Goal: Information Seeking & Learning: Learn about a topic

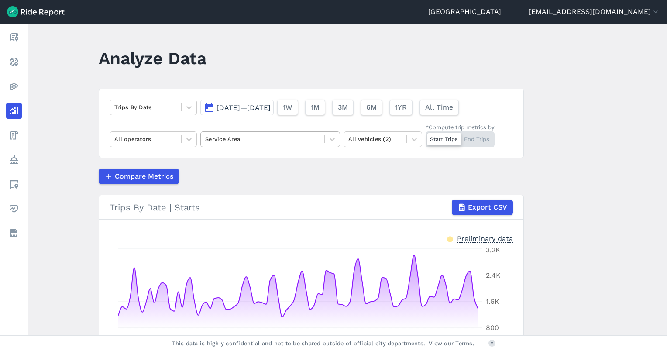
click at [262, 141] on div at bounding box center [262, 139] width 115 height 10
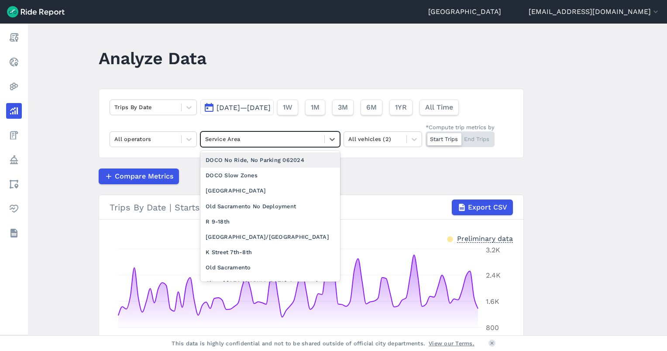
click at [262, 141] on div at bounding box center [262, 139] width 115 height 10
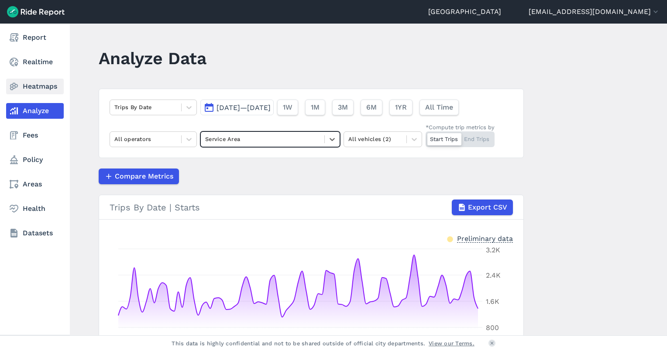
click at [11, 91] on icon at bounding box center [14, 86] width 10 height 10
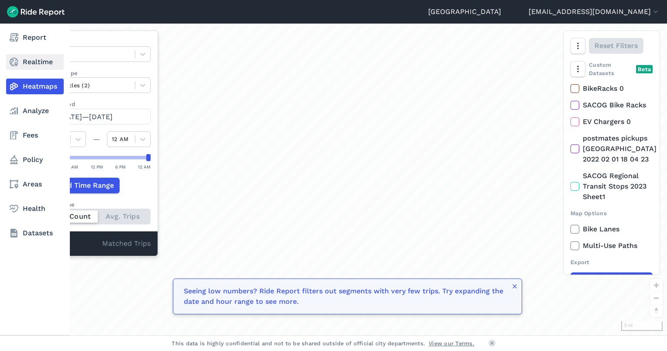
click at [34, 68] on link "Realtime" at bounding box center [35, 62] width 58 height 16
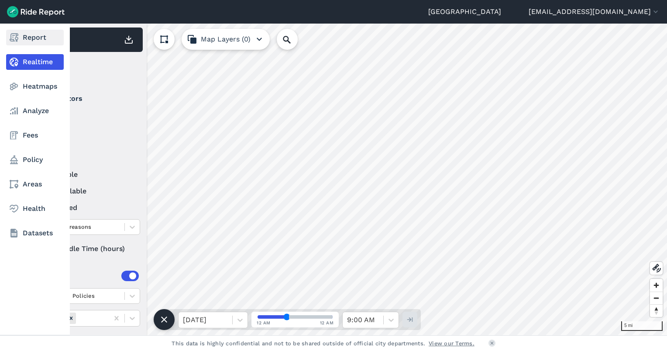
click at [30, 38] on link "Report" at bounding box center [35, 38] width 58 height 16
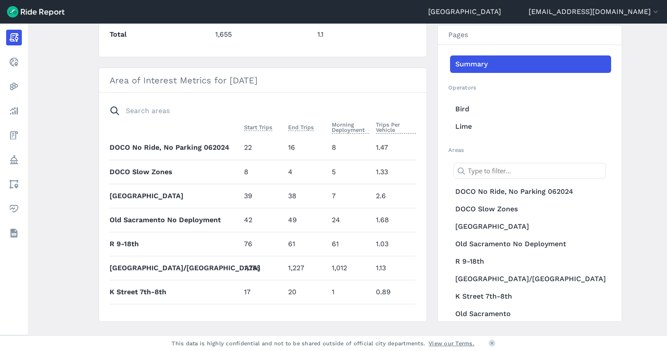
scroll to position [454, 0]
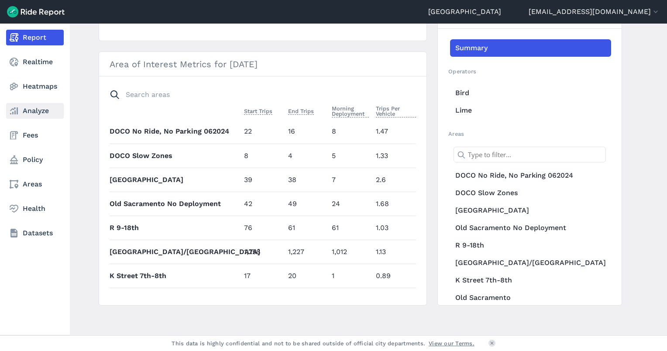
click at [28, 109] on link "Analyze" at bounding box center [35, 111] width 58 height 16
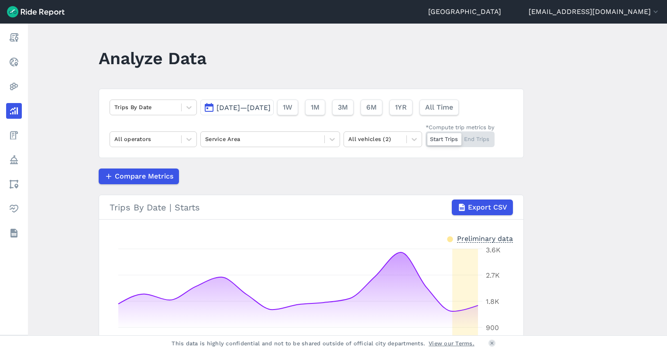
click at [271, 110] on span "[DATE]—[DATE]" at bounding box center [244, 107] width 54 height 8
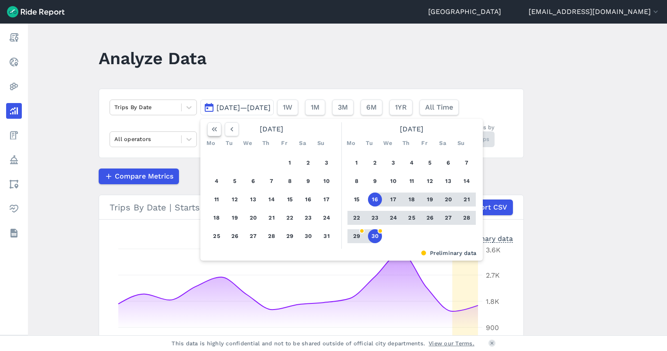
click at [214, 134] on button "button" at bounding box center [214, 129] width 14 height 14
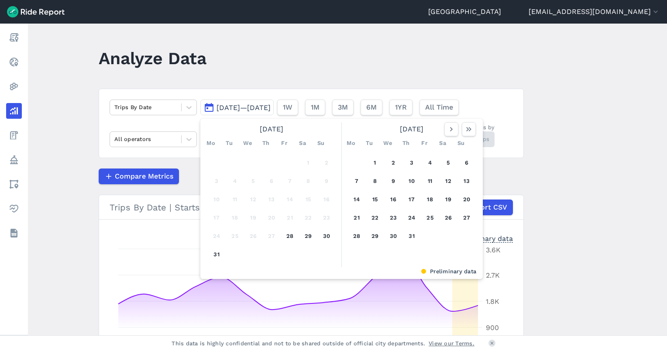
drag, startPoint x: 468, startPoint y: 131, endPoint x: 467, endPoint y: 137, distance: 6.3
click at [467, 137] on div "[DATE] Mo Tu We Th Fr Sa Su 1 2 3 4 5 6 7 8 9 10 11 12 13 14 15 16 17 18 19 20 …" at bounding box center [411, 194] width 138 height 145
click at [467, 137] on div "Mo Tu We Th Fr Sa Su" at bounding box center [411, 143] width 135 height 14
click at [467, 131] on icon "button" at bounding box center [468, 129] width 9 height 9
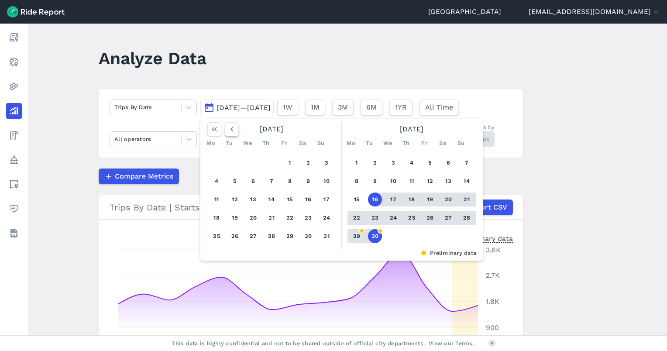
click at [230, 131] on icon "button" at bounding box center [231, 129] width 9 height 9
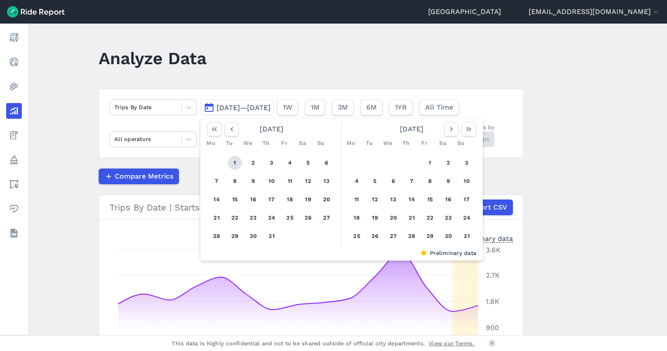
click at [235, 162] on button "1" at bounding box center [235, 163] width 14 height 14
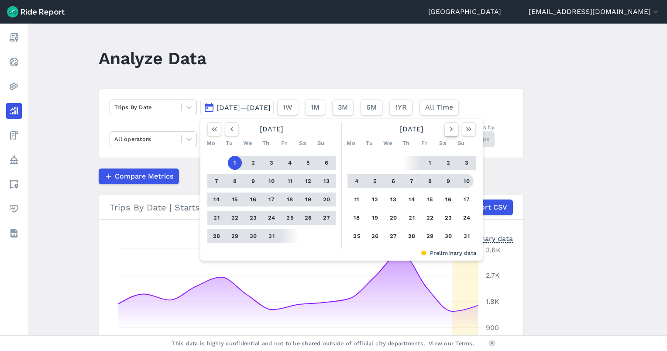
click at [447, 127] on icon "button" at bounding box center [451, 129] width 9 height 9
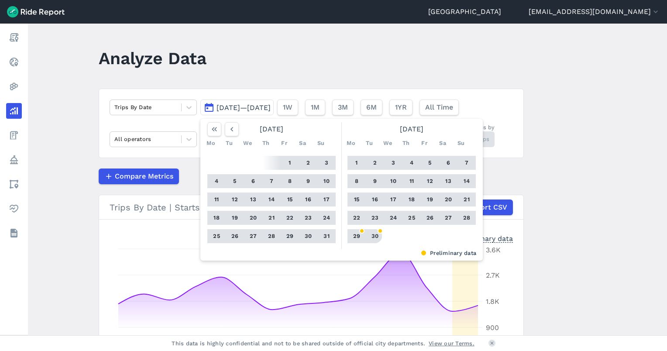
click at [374, 236] on button "30" at bounding box center [375, 236] width 14 height 14
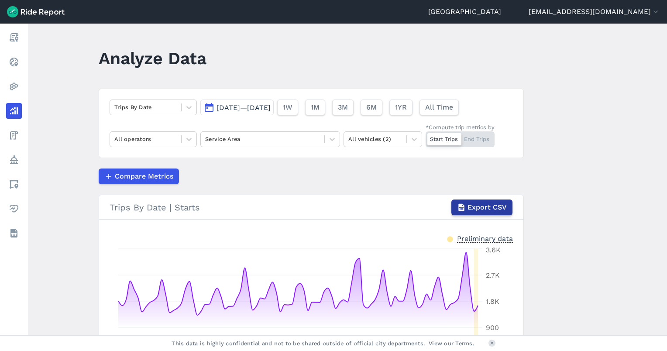
click at [487, 214] on button "Export CSV" at bounding box center [481, 207] width 61 height 16
click at [558, 148] on main "Analyze Data Trips By Date [DATE]—[DATE] 1W 1M 3M 6M 1YR All Time All operators…" at bounding box center [347, 180] width 639 height 312
click at [151, 109] on div at bounding box center [145, 107] width 62 height 10
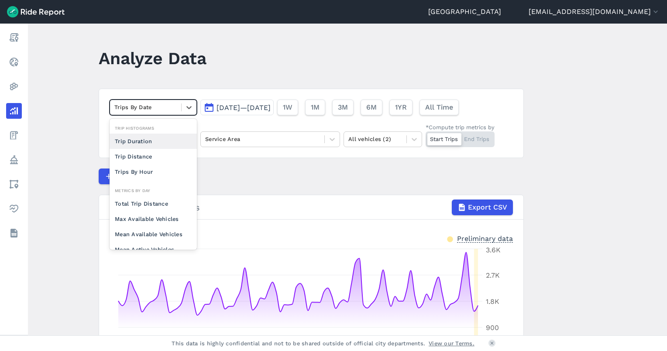
click at [179, 107] on div "Trips By Date" at bounding box center [145, 107] width 71 height 14
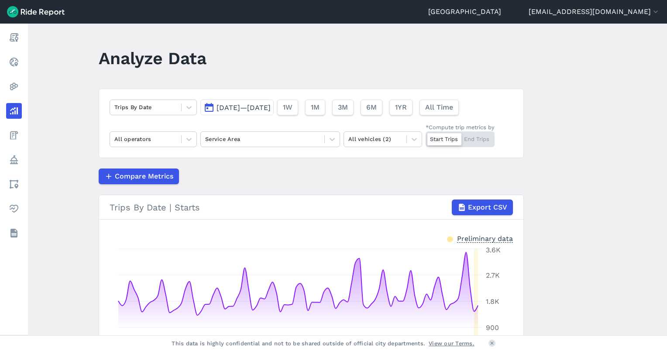
click at [467, 143] on div "Start Trips End Trips" at bounding box center [460, 139] width 69 height 16
click at [426, 137] on input "*Compute trip metrics by Start Trips End Trips" at bounding box center [426, 134] width 0 height 6
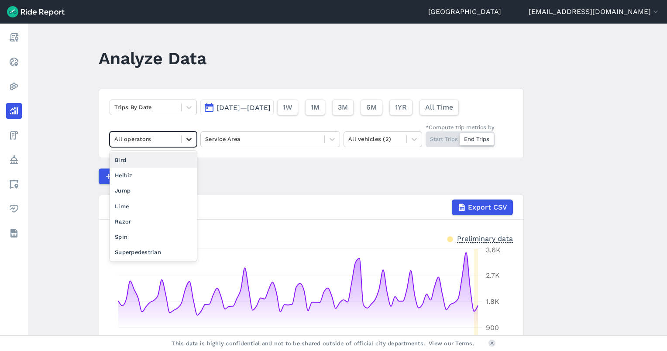
click at [190, 140] on icon at bounding box center [189, 139] width 9 height 9
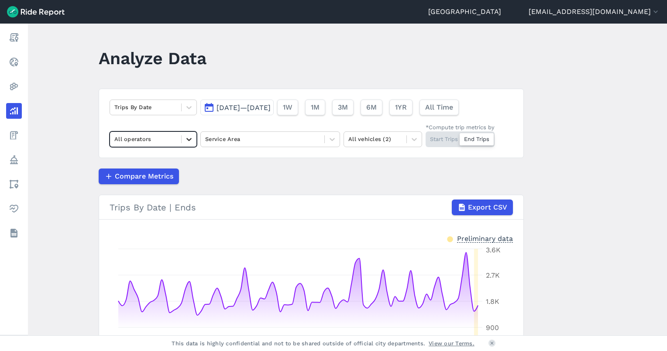
click at [190, 140] on icon at bounding box center [189, 139] width 9 height 9
click at [187, 110] on icon at bounding box center [189, 107] width 9 height 9
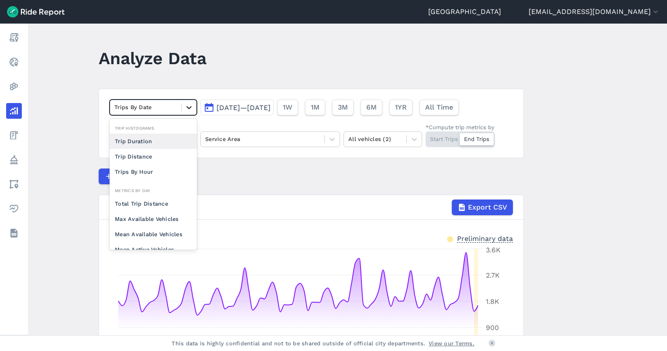
click at [187, 110] on icon at bounding box center [189, 107] width 9 height 9
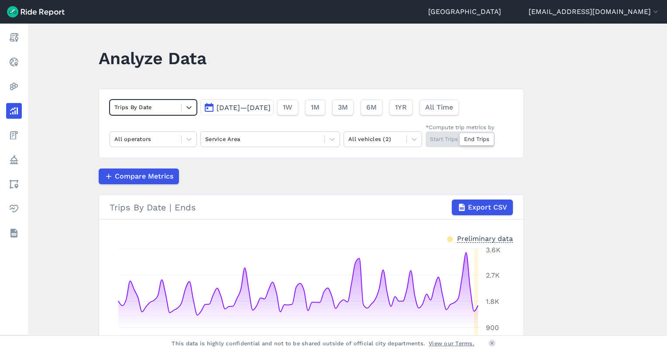
click at [186, 131] on div "Select is focused ,type to refine list, press Down to open the menu, Trips By D…" at bounding box center [311, 123] width 425 height 69
click at [185, 138] on icon at bounding box center [189, 139] width 9 height 9
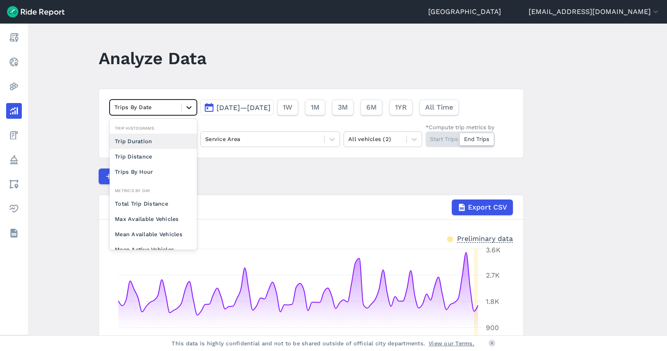
click at [185, 106] on icon at bounding box center [189, 107] width 9 height 9
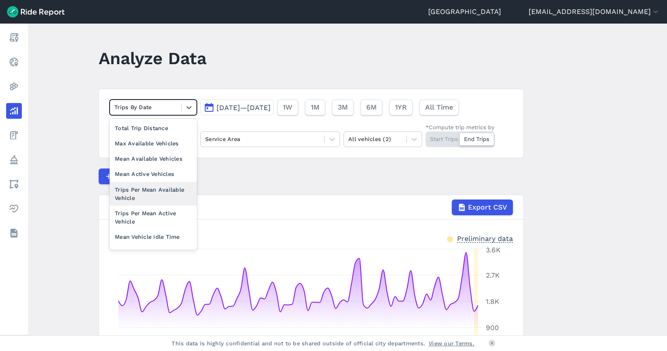
click at [70, 166] on main "Analyze Data option Trips Per Mean Available Vehicle focused, 0 of 2. 10 result…" at bounding box center [347, 180] width 639 height 312
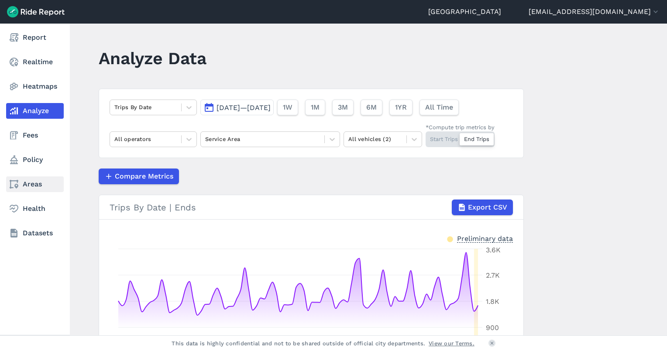
click at [8, 185] on link "Areas" at bounding box center [35, 184] width 58 height 16
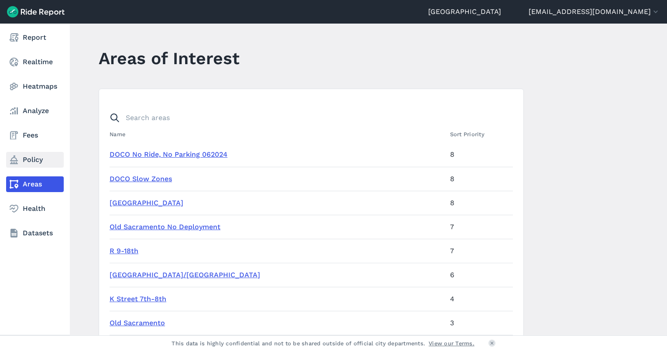
click at [14, 161] on use at bounding box center [14, 159] width 8 height 9
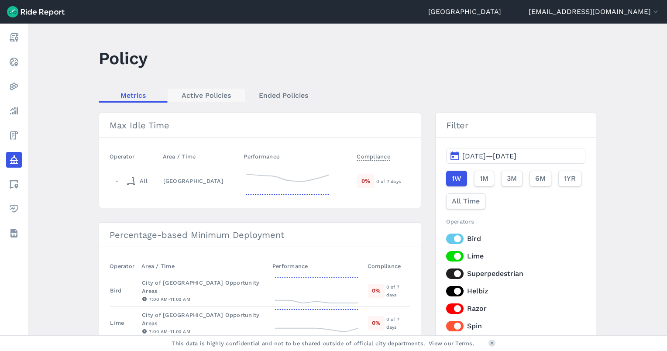
click at [227, 93] on link "Active Policies" at bounding box center [206, 95] width 77 height 13
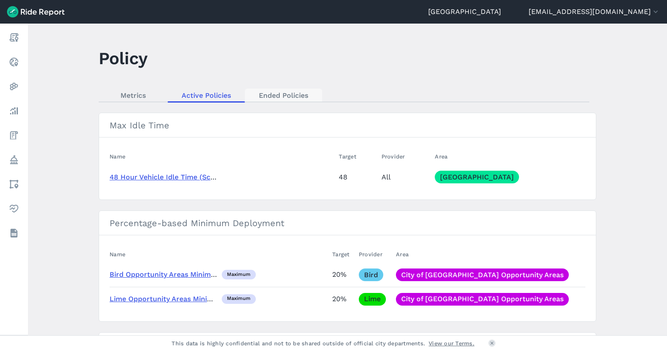
click at [270, 94] on link "Ended Policies" at bounding box center [283, 95] width 77 height 13
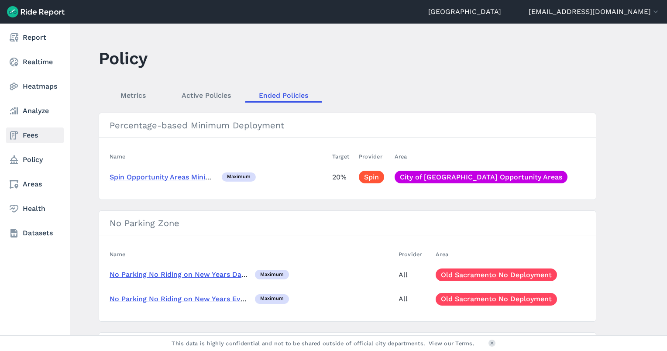
click at [16, 136] on use at bounding box center [14, 135] width 8 height 8
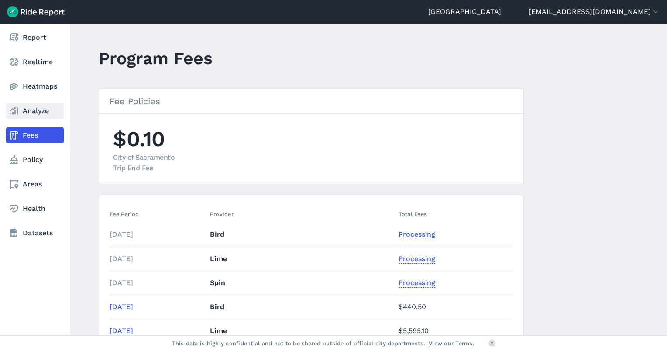
click at [18, 114] on icon at bounding box center [14, 111] width 10 height 10
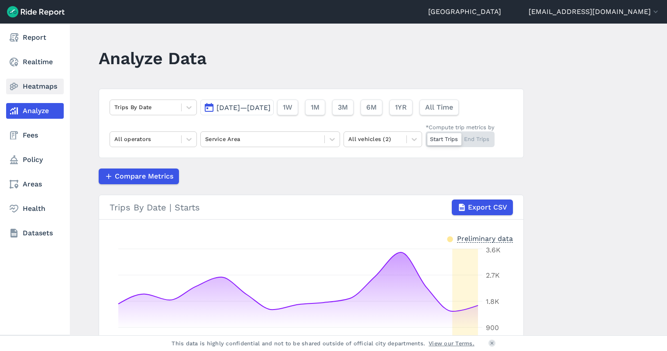
click at [30, 88] on link "Heatmaps" at bounding box center [35, 87] width 58 height 16
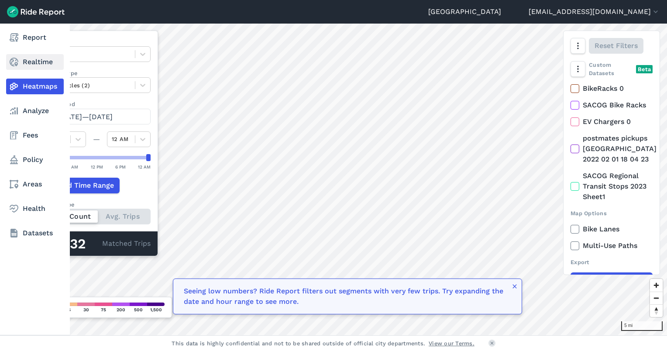
click at [30, 66] on link "Realtime" at bounding box center [35, 62] width 58 height 16
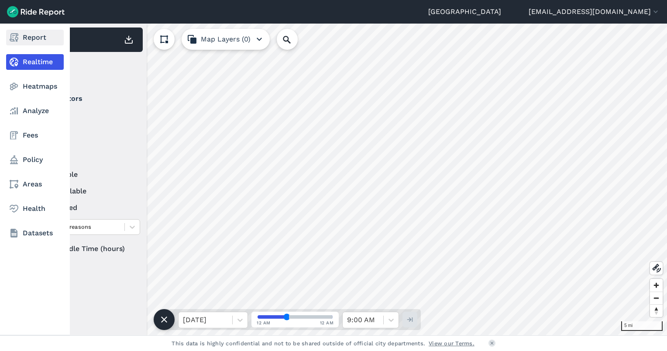
click at [40, 38] on link "Report" at bounding box center [35, 38] width 58 height 16
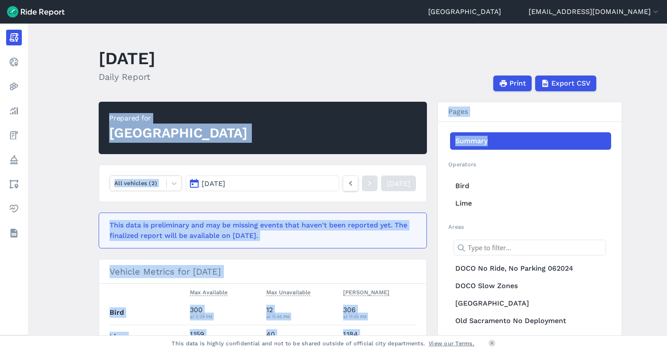
drag, startPoint x: 663, startPoint y: 95, endPoint x: 659, endPoint y: 131, distance: 36.0
click at [659, 131] on main "[DATE] Daily Report Print Export CSV Prepared for Sacramento All vehicles (2) […" at bounding box center [347, 180] width 639 height 312
click at [619, 112] on main "[DATE] Daily Report Print Export CSV Prepared for Sacramento All vehicles (2) […" at bounding box center [347, 180] width 639 height 312
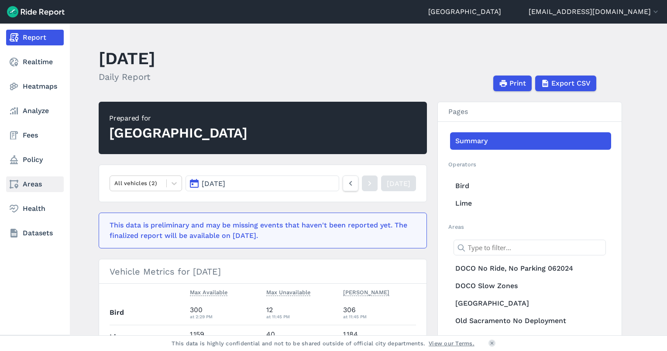
click at [26, 184] on link "Areas" at bounding box center [35, 184] width 58 height 16
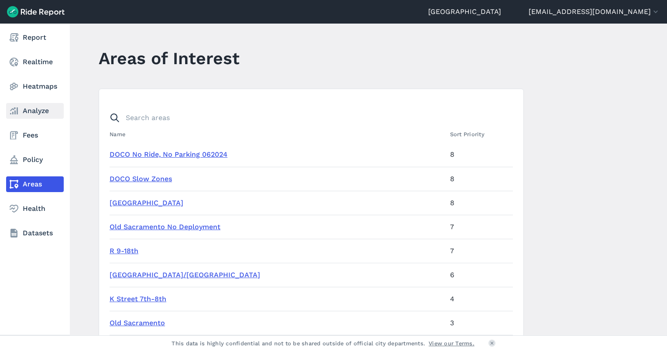
click at [46, 110] on link "Analyze" at bounding box center [35, 111] width 58 height 16
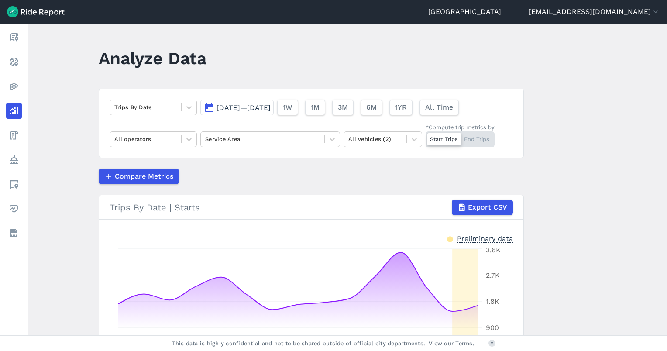
click at [271, 104] on span "[DATE]—[DATE]" at bounding box center [244, 107] width 54 height 8
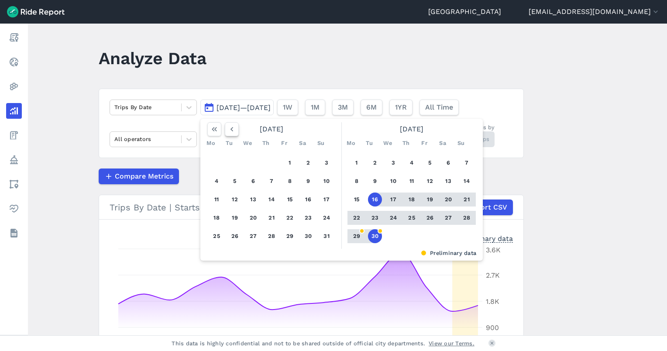
click at [227, 131] on icon "button" at bounding box center [231, 129] width 9 height 9
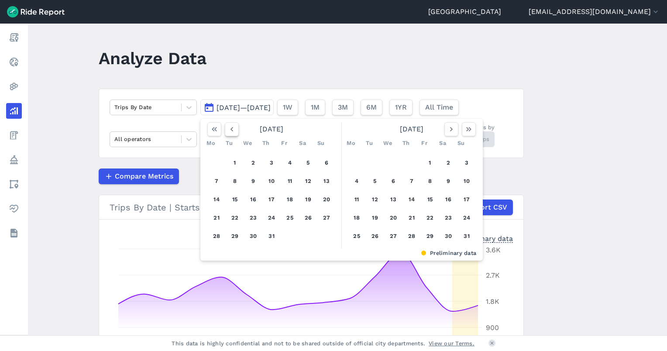
click at [227, 131] on icon "button" at bounding box center [231, 129] width 9 height 9
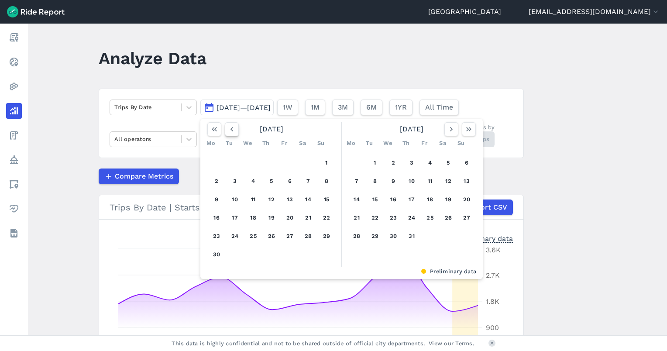
click at [227, 131] on icon "button" at bounding box center [231, 129] width 9 height 9
click at [228, 133] on icon "button" at bounding box center [231, 129] width 9 height 9
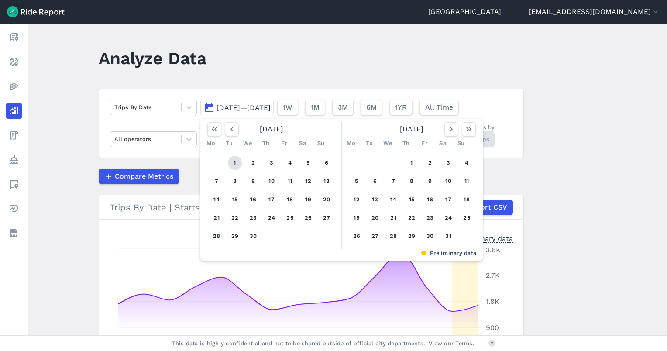
click at [232, 163] on button "1" at bounding box center [235, 163] width 14 height 14
click at [450, 131] on use "button" at bounding box center [451, 129] width 3 height 4
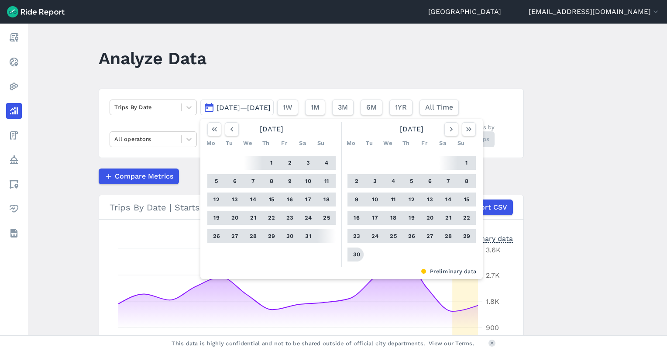
click at [354, 256] on button "30" at bounding box center [357, 255] width 14 height 14
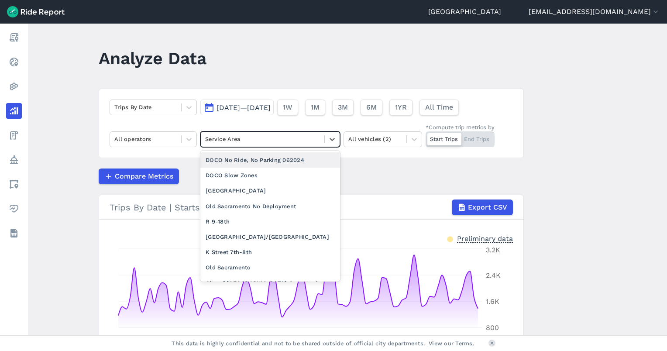
click at [288, 137] on div at bounding box center [262, 139] width 115 height 10
click at [329, 143] on div at bounding box center [332, 139] width 15 height 15
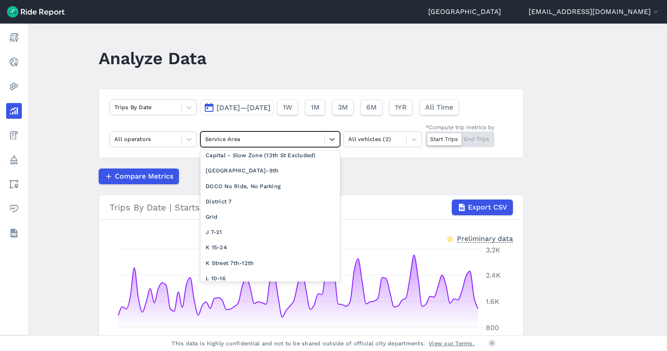
scroll to position [482, 0]
click at [313, 299] on div "[GEOGRAPHIC_DATA] Near [GEOGRAPHIC_DATA]" at bounding box center [270, 311] width 140 height 24
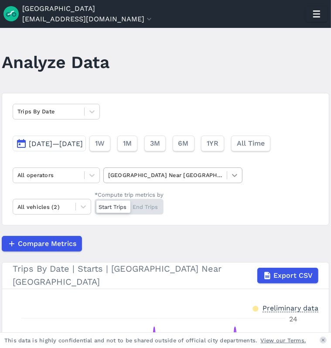
click at [234, 177] on icon at bounding box center [234, 175] width 9 height 9
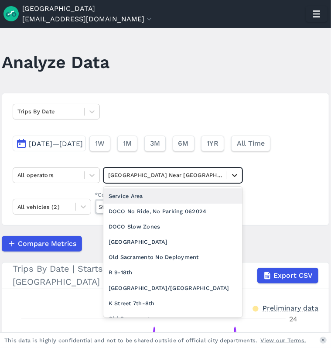
click at [234, 177] on icon at bounding box center [234, 175] width 9 height 9
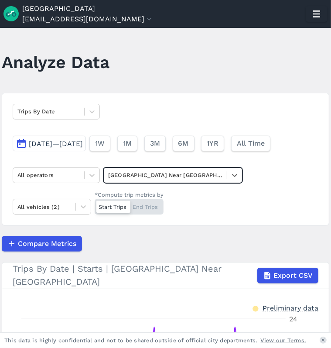
click at [86, 150] on button "[DATE]—[DATE]" at bounding box center [49, 144] width 73 height 16
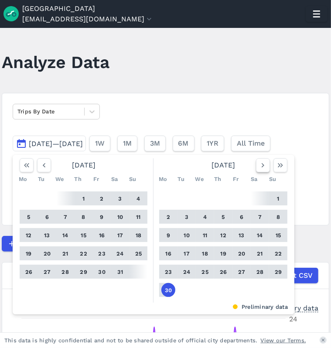
click at [262, 166] on use "button" at bounding box center [263, 165] width 3 height 4
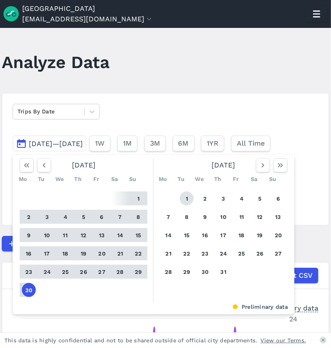
click at [188, 200] on button "1" at bounding box center [187, 199] width 14 height 14
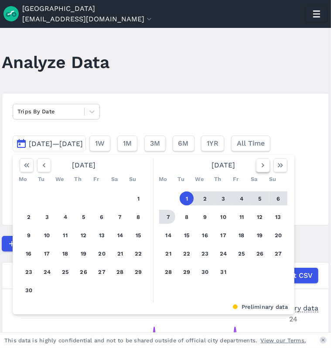
click at [261, 171] on button "button" at bounding box center [263, 165] width 14 height 14
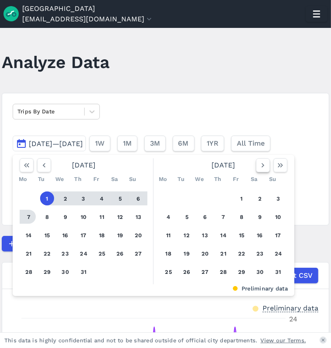
click at [259, 168] on icon "button" at bounding box center [263, 165] width 9 height 9
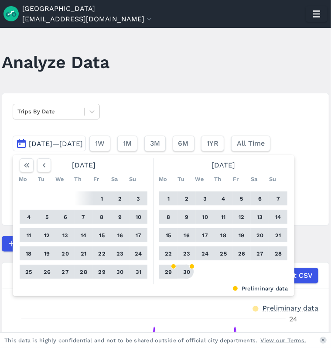
click at [186, 272] on button "30" at bounding box center [187, 272] width 14 height 14
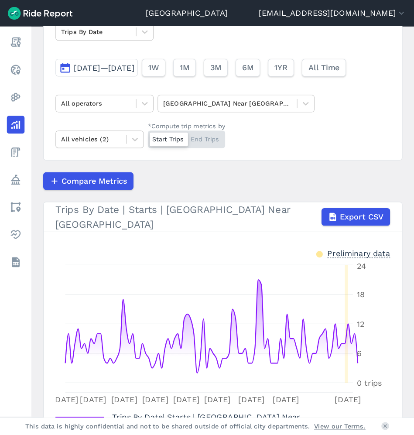
scroll to position [79, 0]
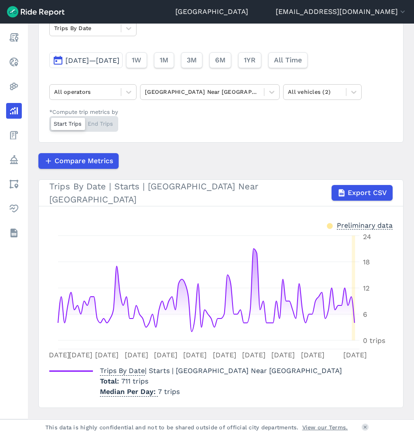
drag, startPoint x: 290, startPoint y: 0, endPoint x: 151, endPoint y: 136, distance: 194.5
click at [151, 136] on div "Trips By Date [DATE]—[DATE] 1W 1M 3M 6M 1YR All Time All operators [GEOGRAPHIC_…" at bounding box center [220, 76] width 365 height 133
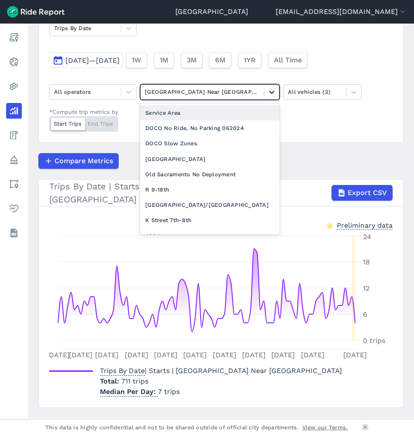
click at [265, 93] on div at bounding box center [272, 92] width 15 height 15
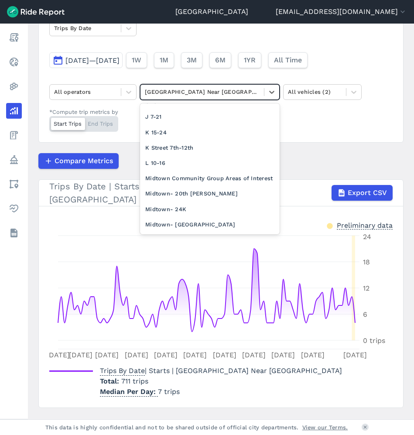
scroll to position [559, 0]
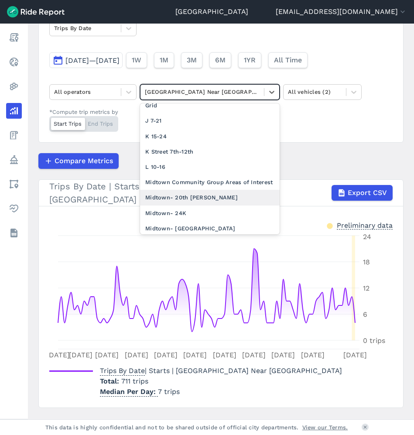
click at [234, 190] on div "Midtown- 20th [PERSON_NAME]" at bounding box center [210, 197] width 140 height 15
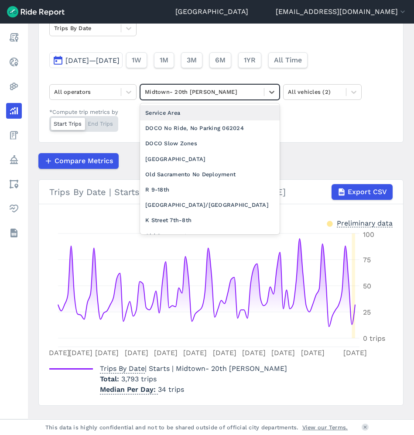
click at [182, 94] on div at bounding box center [202, 92] width 115 height 10
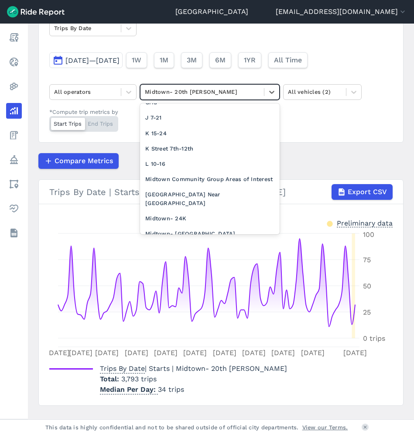
scroll to position [589, 0]
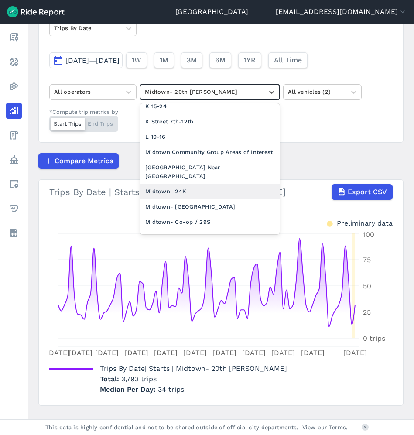
click at [211, 184] on div "Midtown- 24K" at bounding box center [210, 191] width 140 height 15
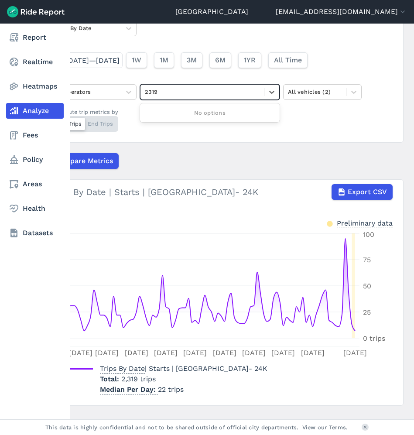
type input "2319"
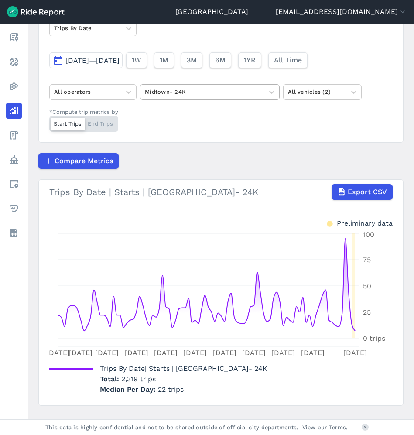
click at [200, 96] on div at bounding box center [202, 92] width 115 height 10
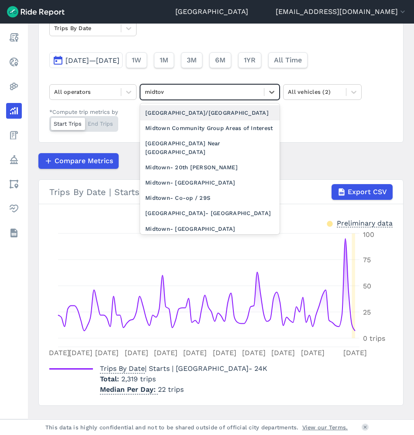
type input "midtown"
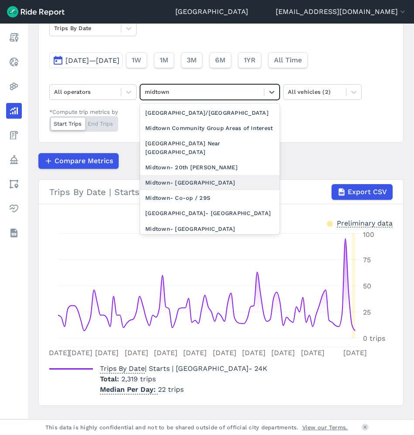
click at [242, 190] on div "Midtown- [GEOGRAPHIC_DATA]" at bounding box center [210, 182] width 140 height 15
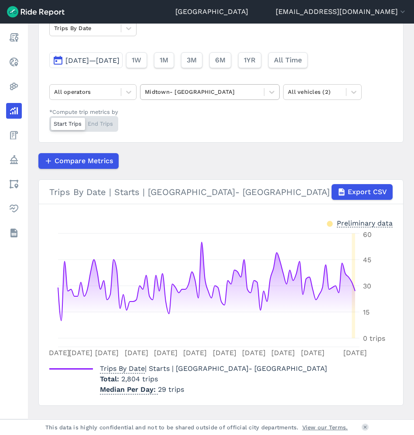
click at [207, 89] on div at bounding box center [202, 92] width 115 height 10
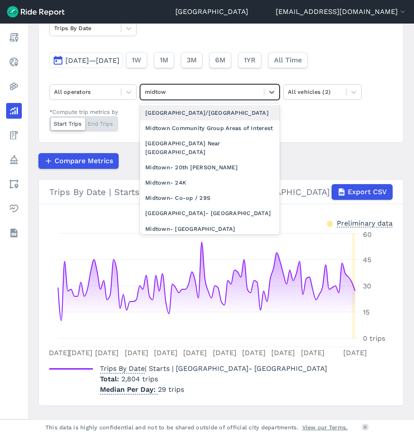
type input "midtown"
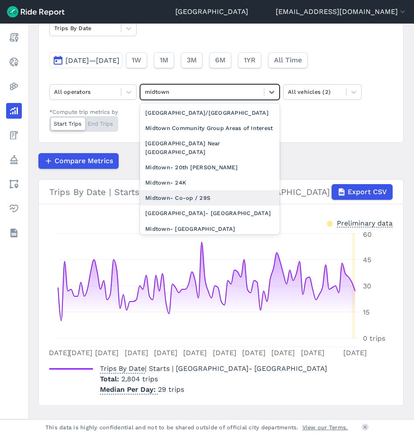
click at [226, 206] on div "Midtown- Co-op / 29S" at bounding box center [210, 197] width 140 height 15
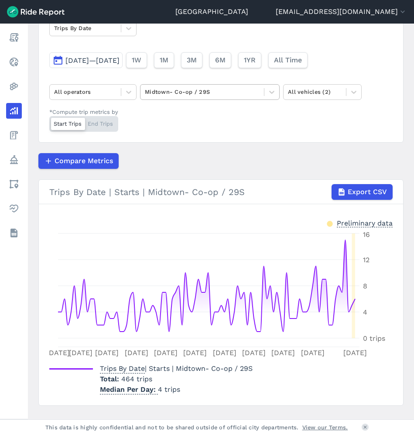
click at [201, 96] on div at bounding box center [202, 92] width 115 height 10
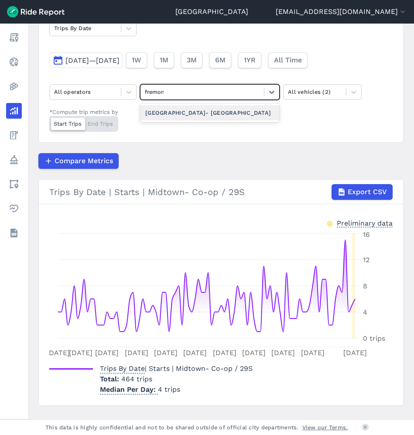
type input "fremont"
click at [197, 112] on div "[GEOGRAPHIC_DATA]- [GEOGRAPHIC_DATA]" at bounding box center [210, 112] width 140 height 15
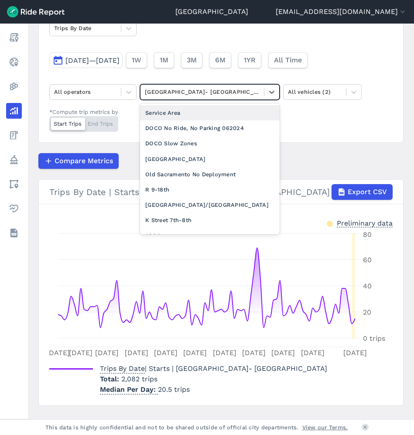
click at [174, 93] on div at bounding box center [202, 92] width 115 height 10
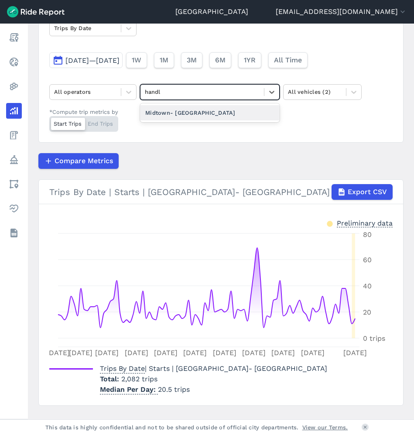
type input "handle"
click at [171, 115] on div "Midtown- [GEOGRAPHIC_DATA]" at bounding box center [210, 112] width 140 height 15
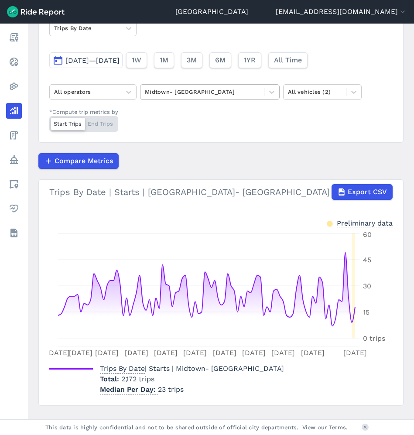
click at [177, 96] on div at bounding box center [202, 92] width 115 height 10
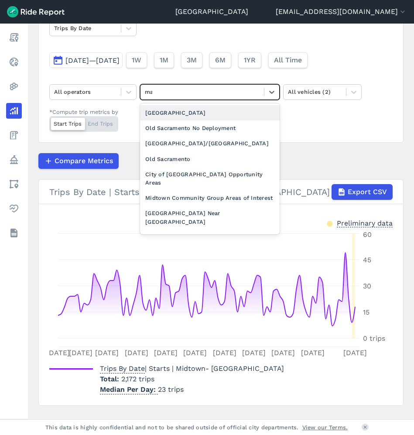
type input "mar"
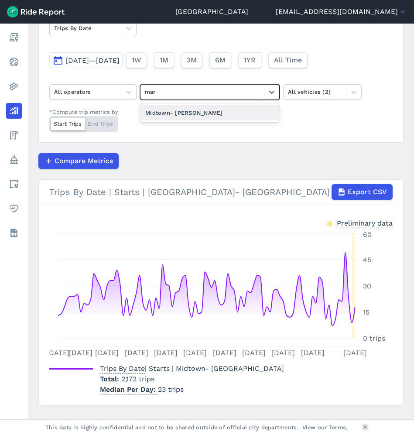
click at [179, 111] on div "Midtown- [PERSON_NAME]" at bounding box center [210, 112] width 140 height 15
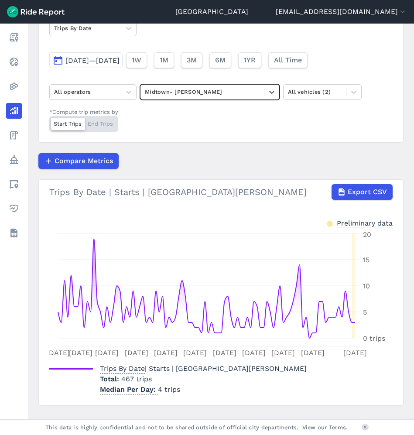
click at [165, 90] on div at bounding box center [202, 92] width 115 height 10
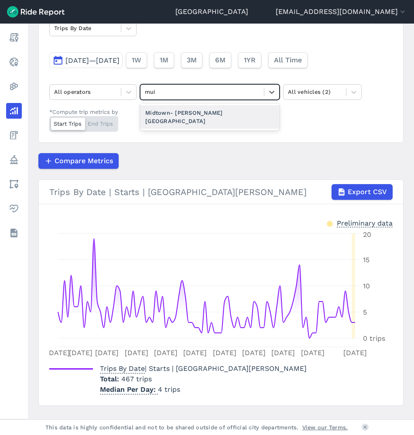
type input "[PERSON_NAME]"
click at [170, 114] on div "Midtown- [PERSON_NAME][GEOGRAPHIC_DATA]" at bounding box center [210, 117] width 140 height 24
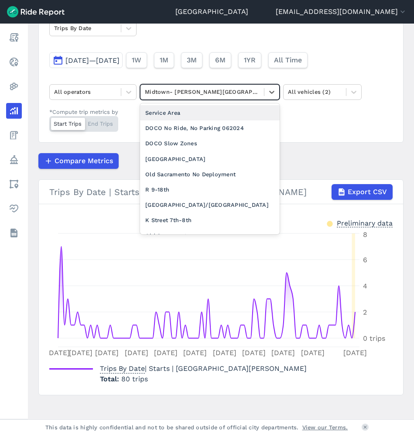
click at [226, 93] on div at bounding box center [202, 92] width 115 height 10
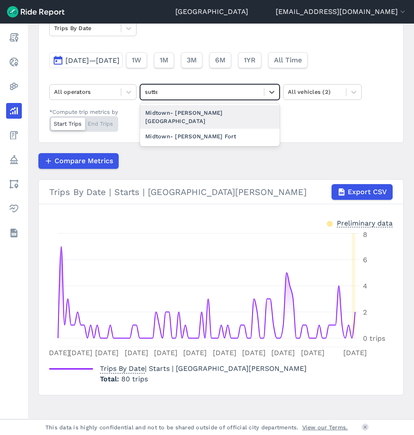
type input "[PERSON_NAME]"
click at [217, 112] on div "Midtown- [PERSON_NAME][GEOGRAPHIC_DATA]" at bounding box center [210, 117] width 140 height 24
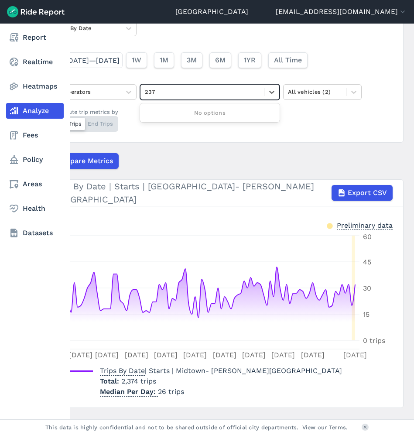
type input "237"
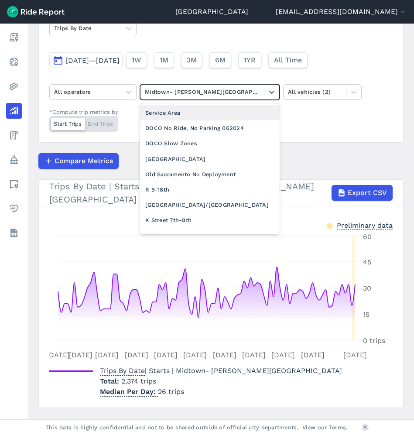
click at [185, 96] on div at bounding box center [202, 92] width 115 height 10
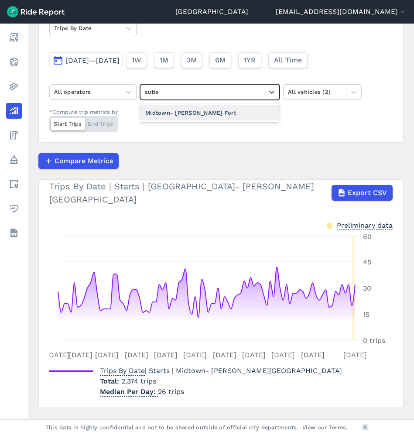
type input "[PERSON_NAME]"
click at [181, 105] on div "Midtown- [PERSON_NAME] Fort" at bounding box center [210, 112] width 140 height 15
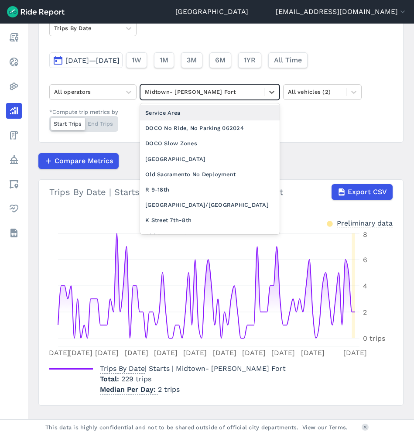
click at [182, 99] on div "Midtown- [PERSON_NAME] Fort" at bounding box center [210, 92] width 140 height 16
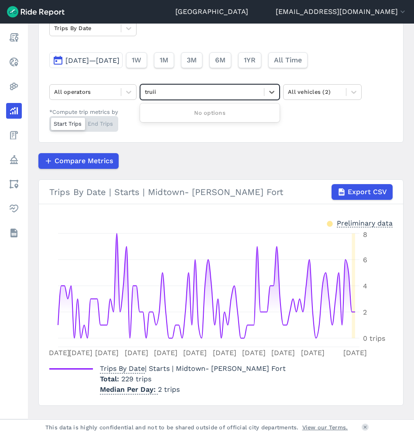
type input "trui"
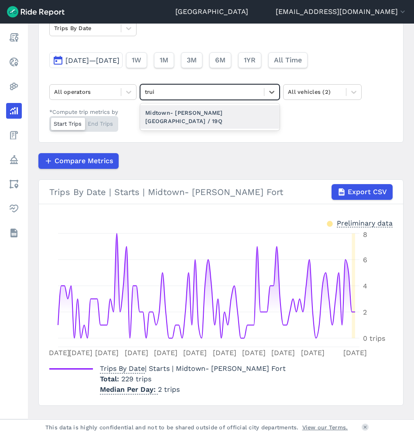
click at [186, 111] on div "Midtown- [PERSON_NAME] [GEOGRAPHIC_DATA] / 19Q" at bounding box center [210, 117] width 140 height 24
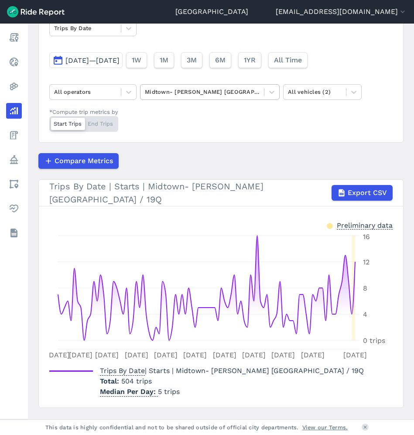
click at [239, 91] on div at bounding box center [202, 92] width 115 height 10
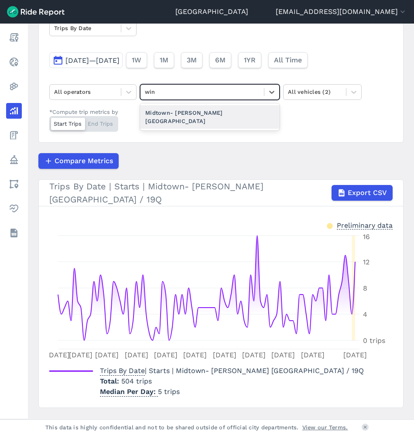
type input "[PERSON_NAME]"
click at [225, 109] on div "Midtown- [PERSON_NAME][GEOGRAPHIC_DATA]" at bounding box center [210, 117] width 140 height 24
